Goal: Understand process/instructions

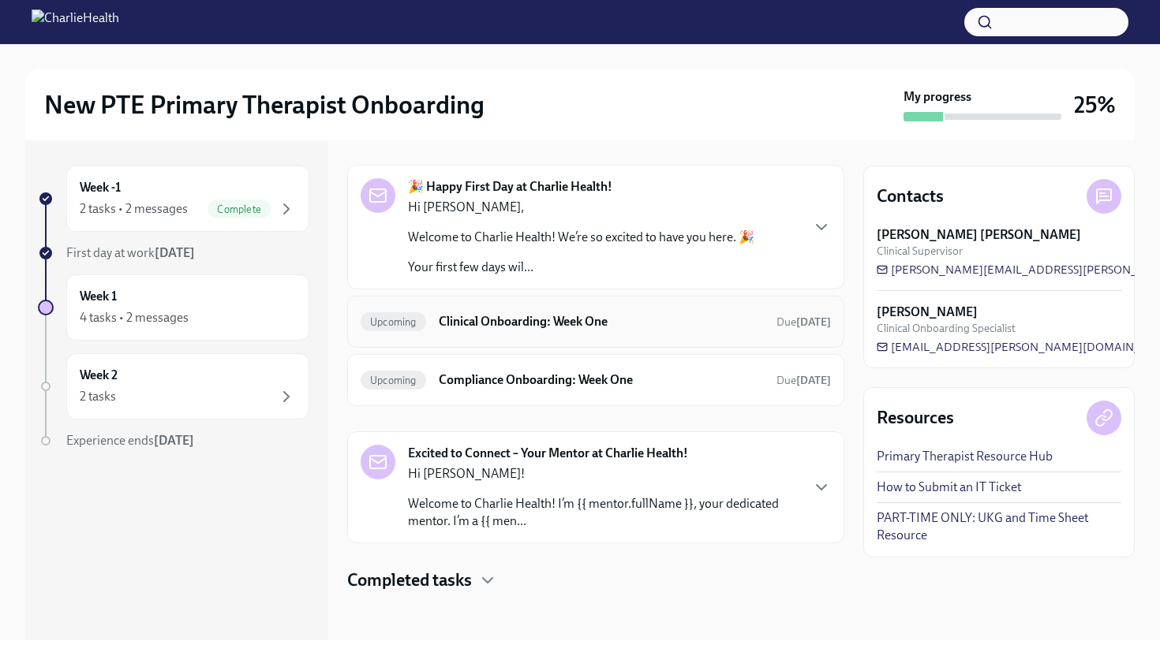
scroll to position [50, 0]
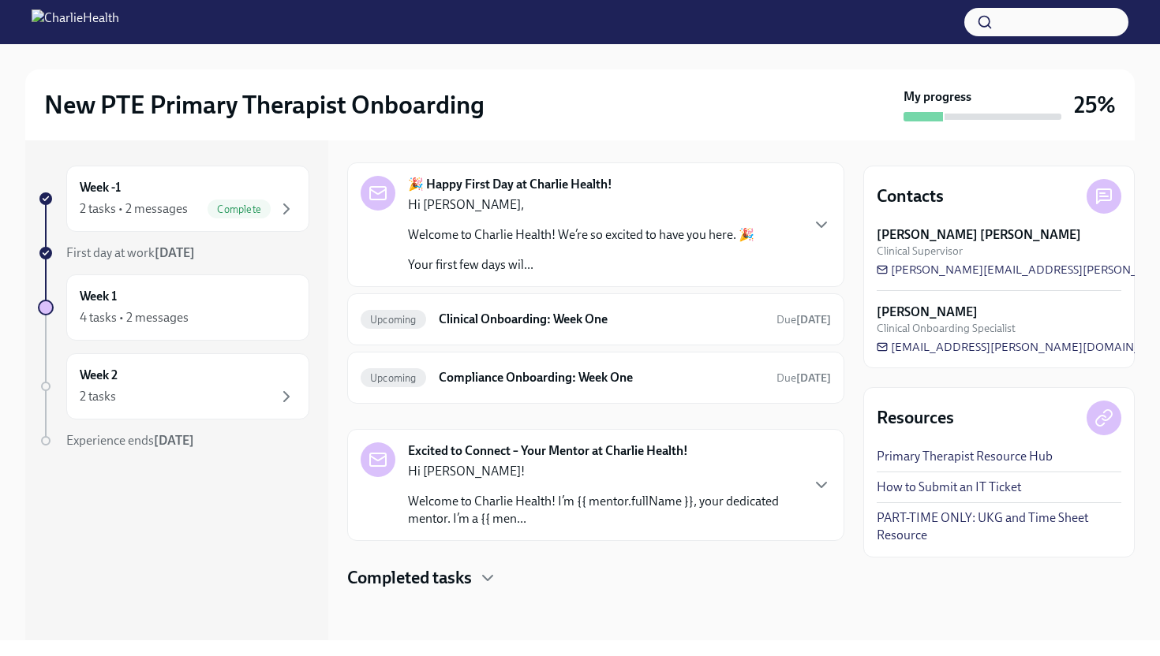
click at [424, 581] on h4 "Completed tasks" at bounding box center [409, 578] width 125 height 24
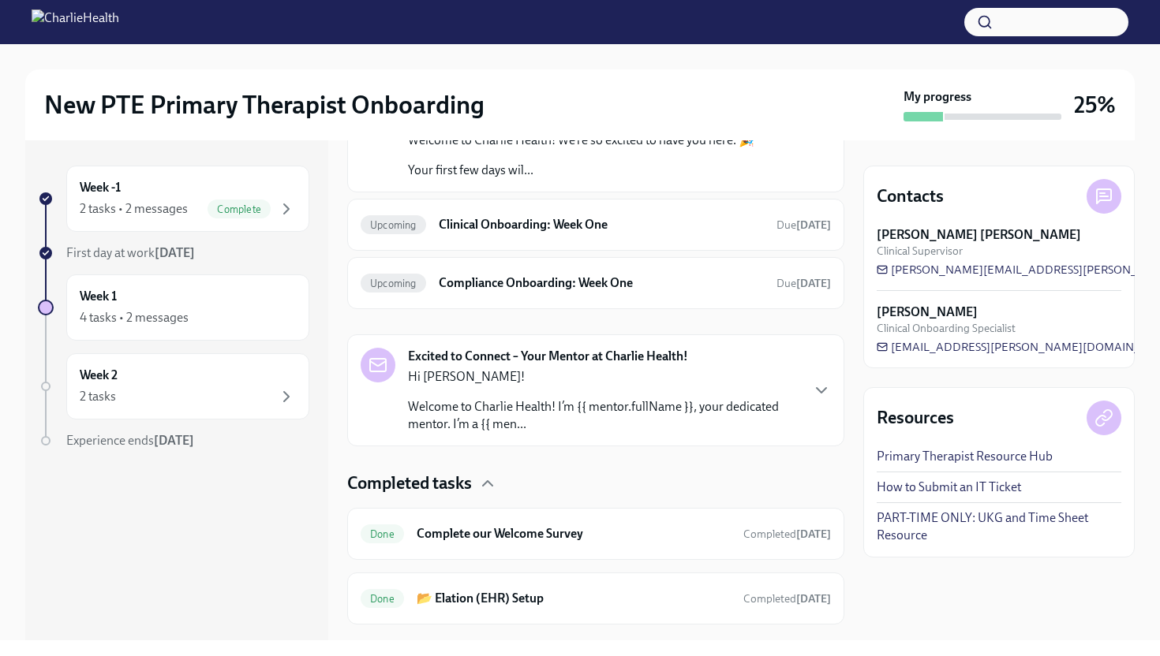
scroll to position [180, 0]
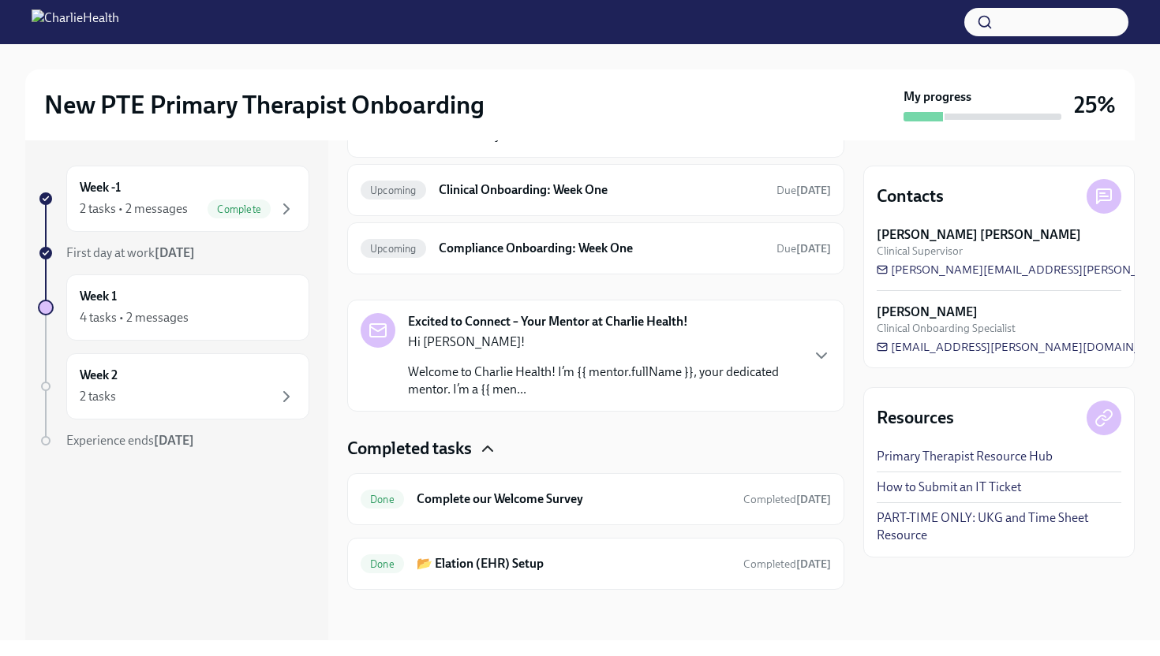
click at [491, 452] on icon "button" at bounding box center [487, 448] width 19 height 19
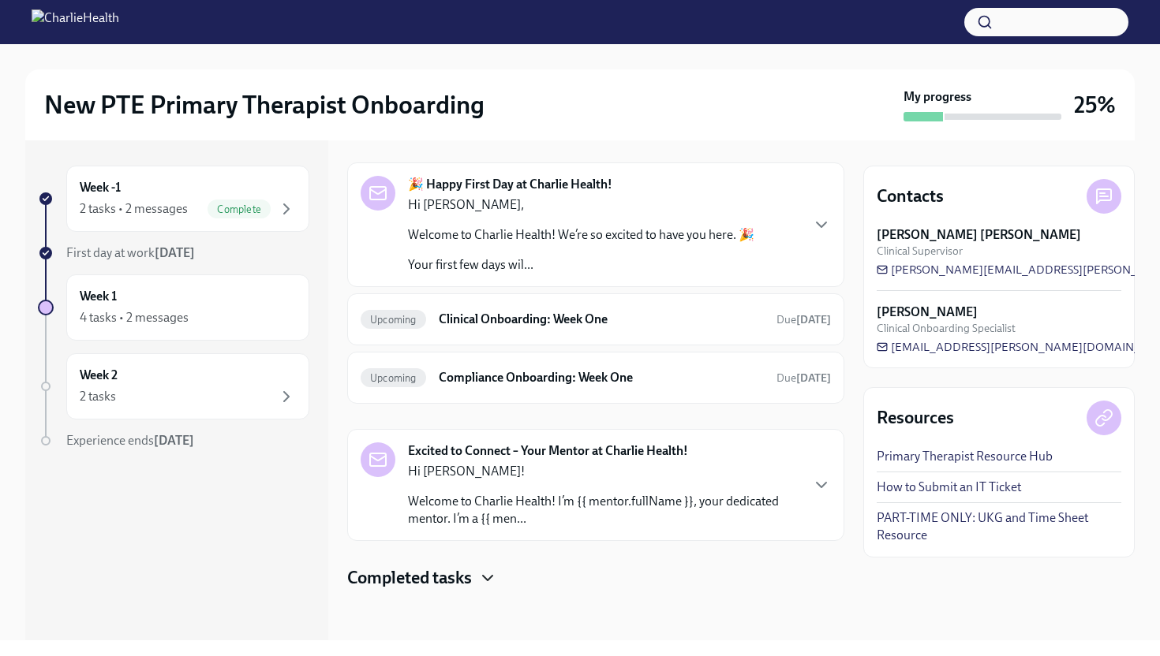
scroll to position [50, 0]
click at [482, 319] on h6 "Clinical Onboarding: Week One" at bounding box center [601, 319] width 325 height 17
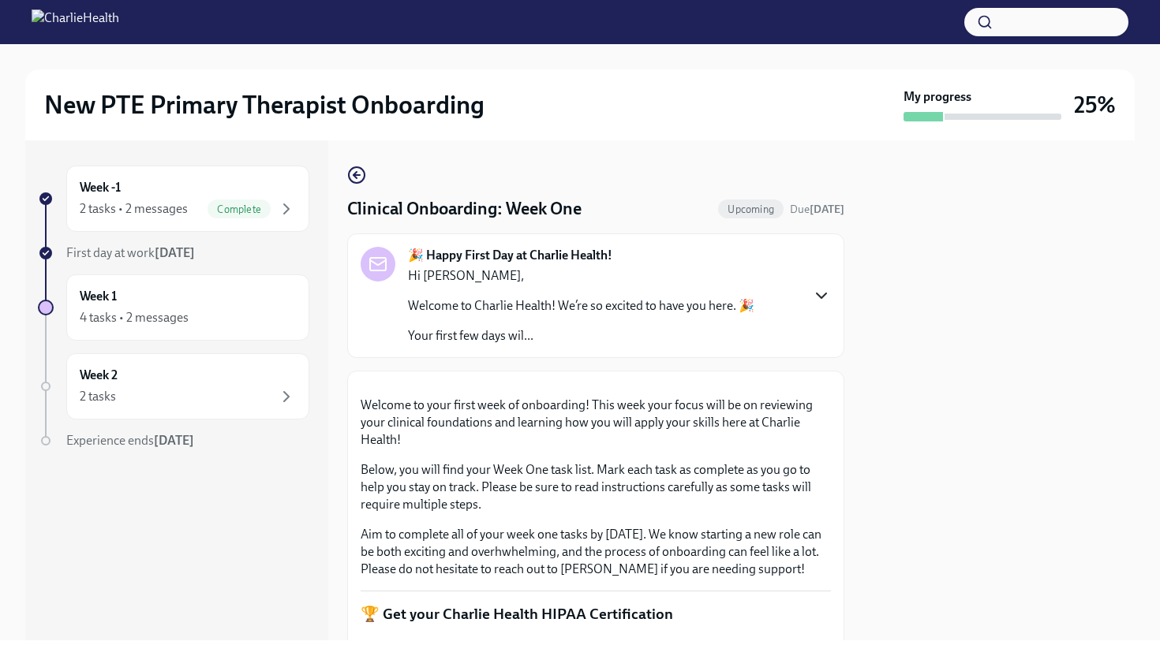
click at [817, 303] on icon "button" at bounding box center [821, 295] width 19 height 19
